Goal: Find contact information: Find contact information

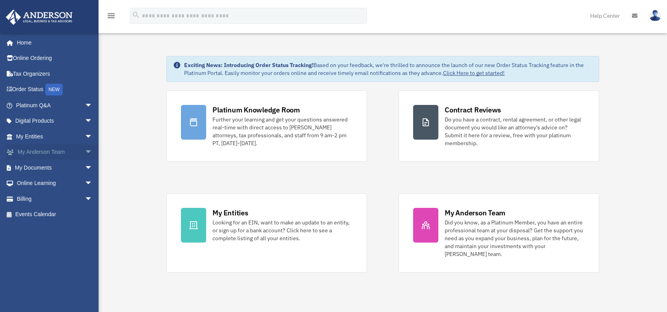
click at [31, 150] on link "My [PERSON_NAME] Team arrow_drop_down" at bounding box center [55, 152] width 99 height 16
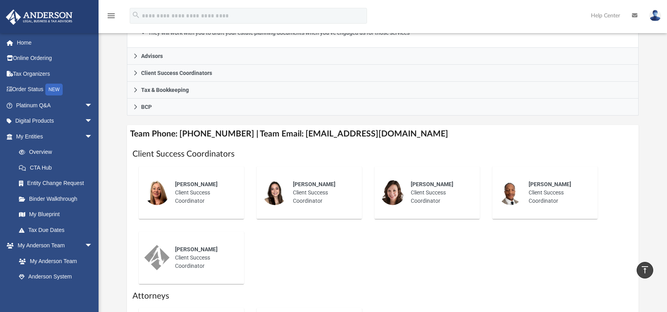
scroll to position [158, 0]
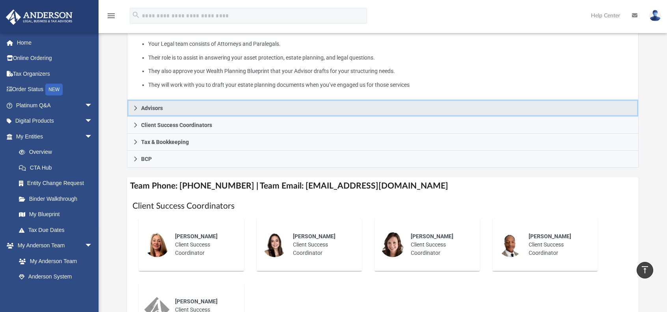
click at [136, 106] on icon at bounding box center [136, 108] width 6 height 6
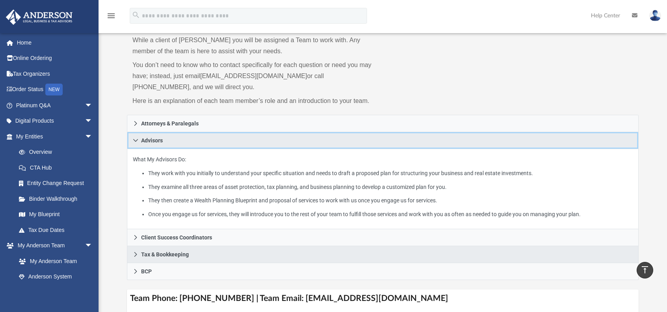
scroll to position [39, 0]
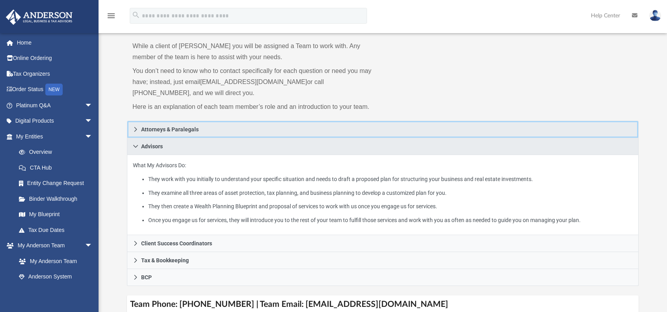
click at [136, 129] on icon at bounding box center [135, 129] width 3 height 5
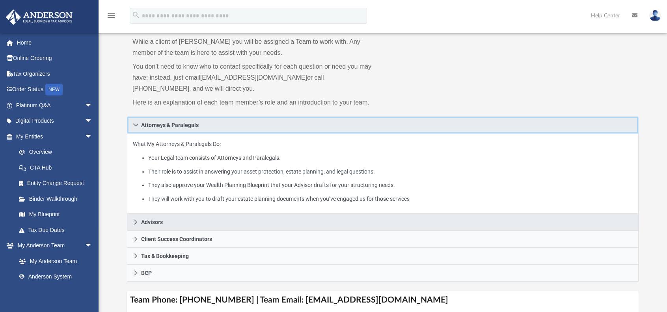
scroll to position [79, 0]
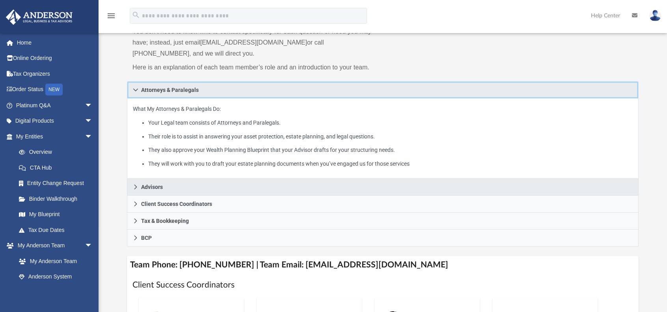
click at [136, 87] on link "Attorneys & Paralegals" at bounding box center [383, 89] width 512 height 17
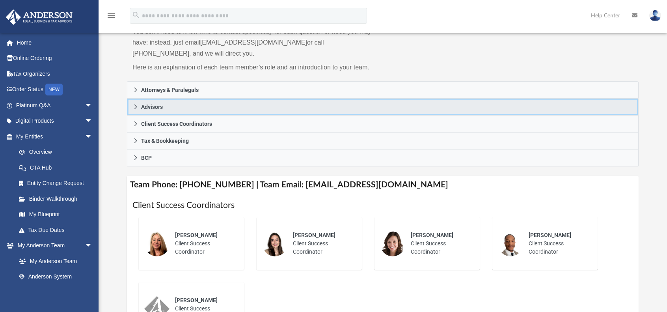
click at [132, 107] on link "Advisors" at bounding box center [383, 107] width 512 height 17
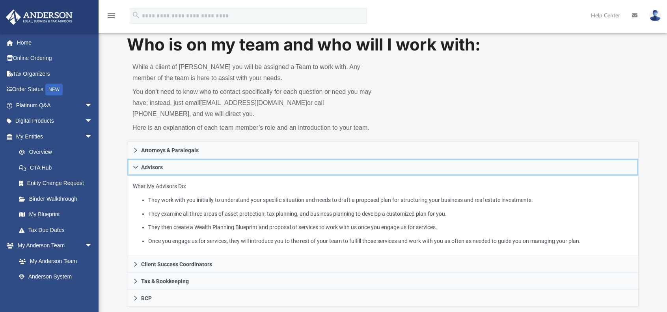
scroll to position [0, 0]
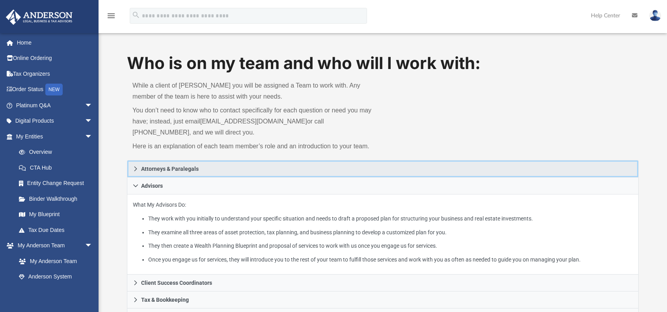
click at [134, 170] on icon at bounding box center [136, 169] width 6 height 6
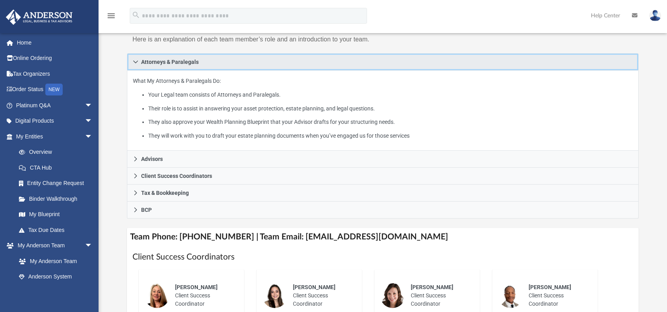
scroll to position [118, 0]
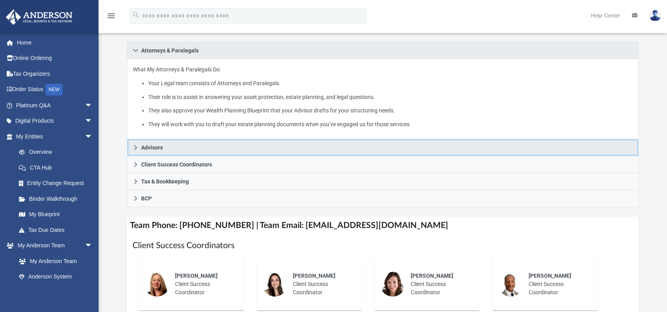
click at [132, 145] on link "Advisors" at bounding box center [383, 147] width 512 height 17
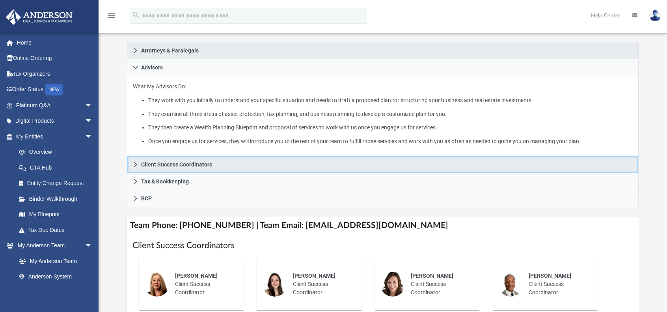
click at [136, 165] on icon at bounding box center [136, 165] width 6 height 6
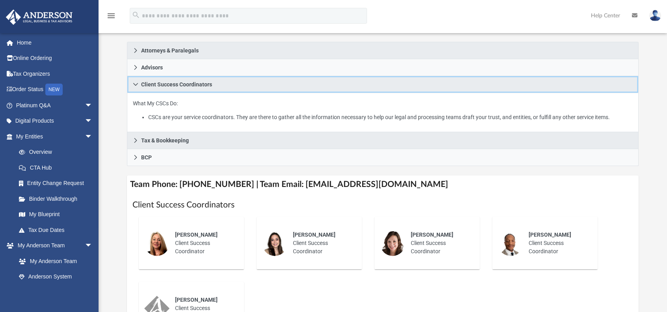
scroll to position [79, 0]
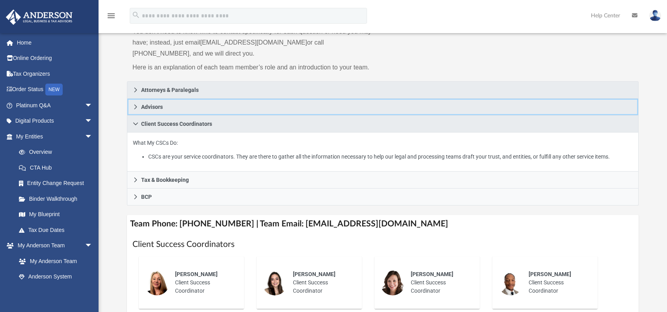
click at [136, 104] on icon at bounding box center [136, 107] width 6 height 6
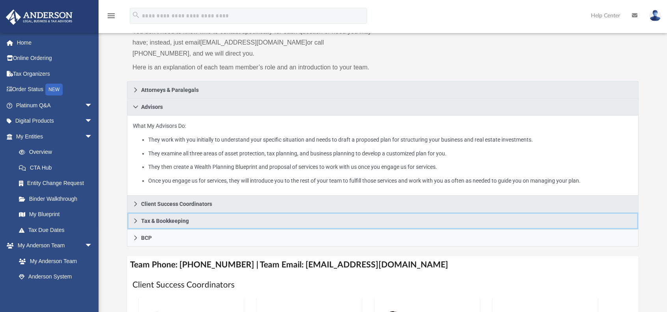
click at [137, 219] on icon at bounding box center [136, 221] width 6 height 6
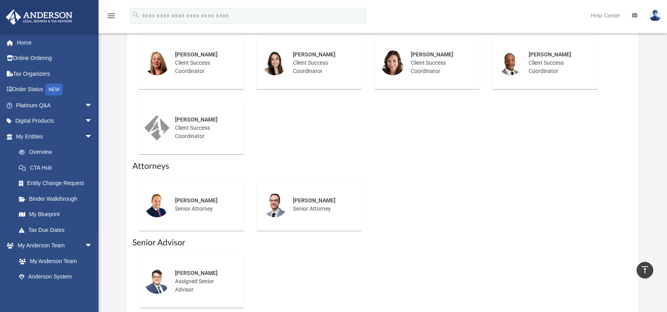
scroll to position [433, 0]
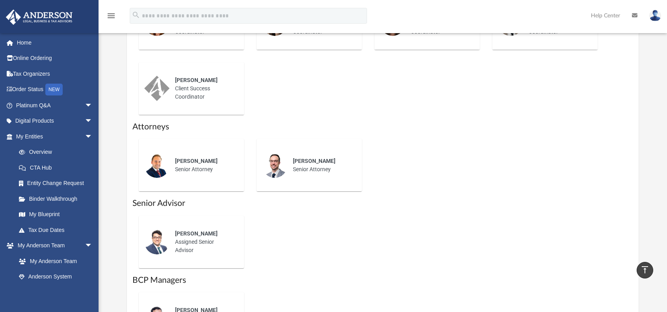
click at [184, 233] on span "Ghassan Jabali" at bounding box center [196, 233] width 43 height 6
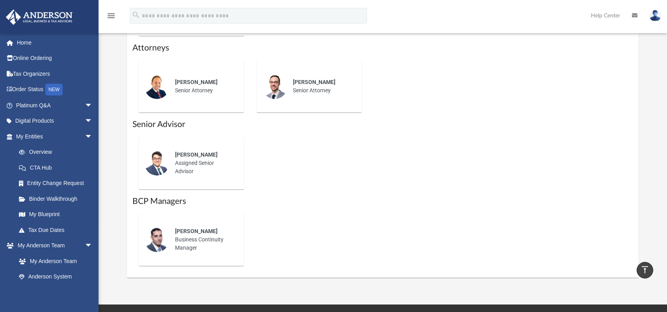
scroll to position [552, 0]
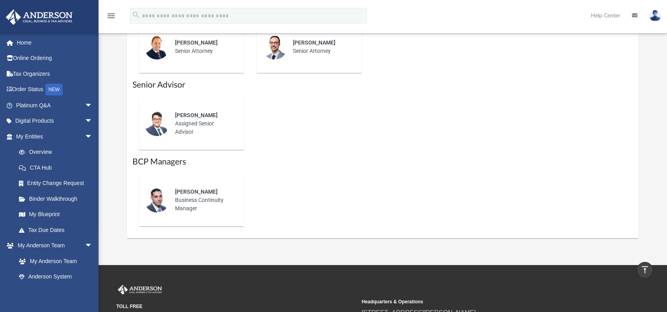
drag, startPoint x: 175, startPoint y: 112, endPoint x: 214, endPoint y: 112, distance: 39.0
click at [214, 112] on div "Ghassan Jabali" at bounding box center [204, 115] width 58 height 8
copy span "Ghassan Jabali"
